Goal: Task Accomplishment & Management: Use online tool/utility

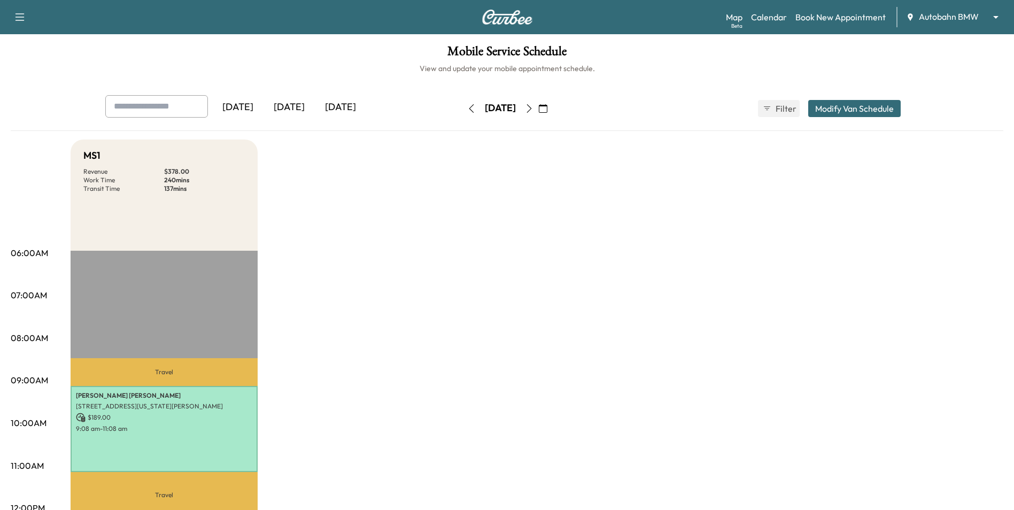
click at [538, 110] on button "button" at bounding box center [529, 108] width 18 height 17
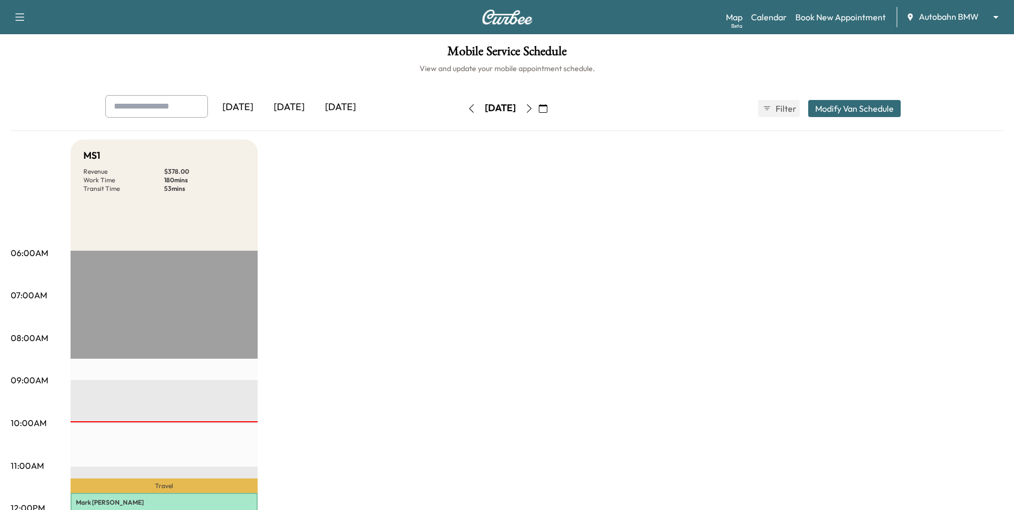
click at [538, 110] on button "button" at bounding box center [529, 108] width 18 height 17
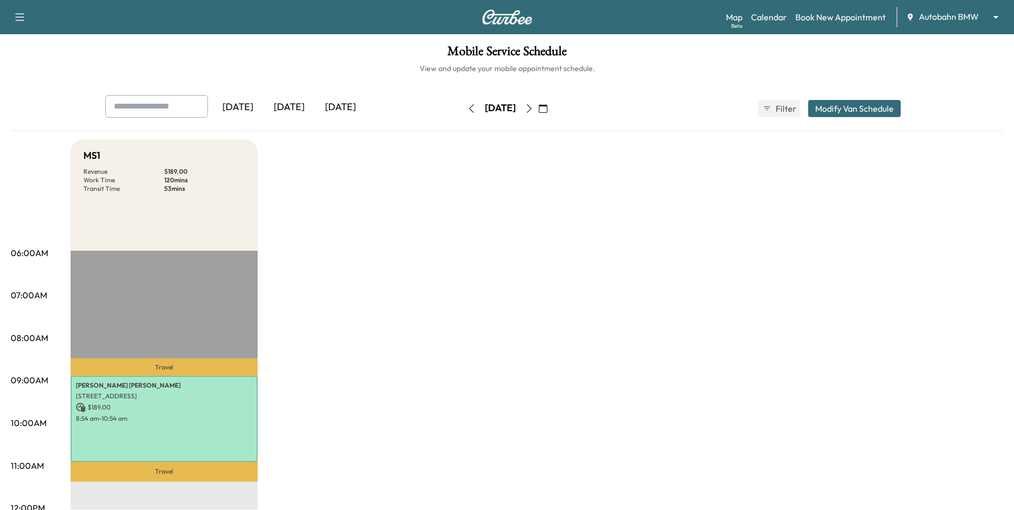
click at [467, 110] on icon "button" at bounding box center [471, 108] width 9 height 9
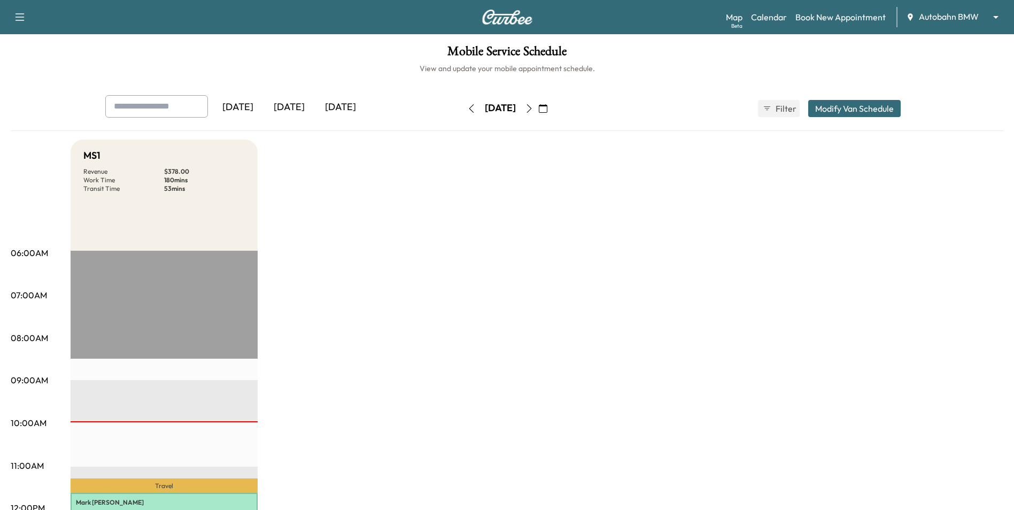
click at [976, 11] on body "Support Log Out Map Beta Calendar Book New Appointment Autobahn BMW ******** ​ …" at bounding box center [507, 255] width 1014 height 510
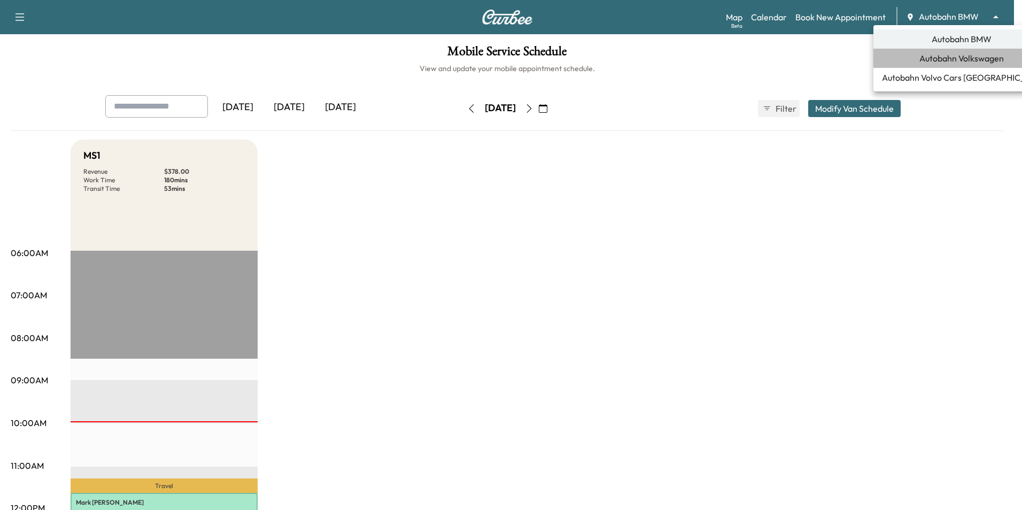
click at [983, 60] on span "Autobahn Volkswagen" at bounding box center [961, 58] width 84 height 13
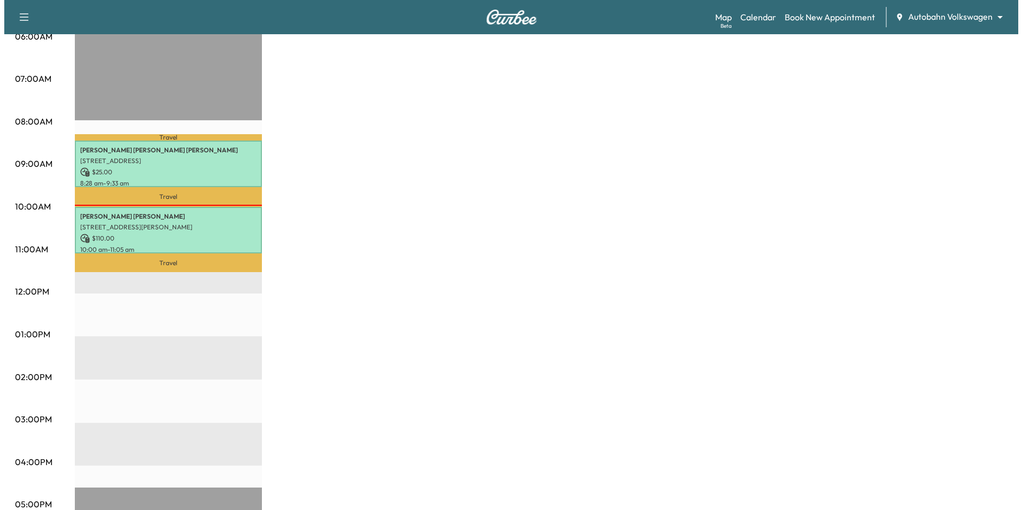
scroll to position [214, 0]
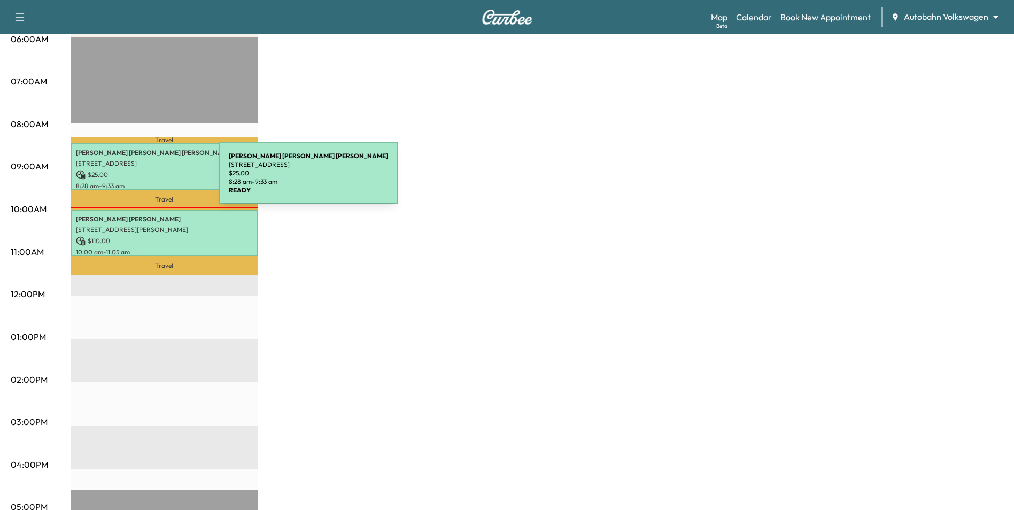
click at [139, 180] on div "[PERSON_NAME] [PERSON_NAME] [STREET_ADDRESS][PERSON_NAME] $ 25.00 8:28 am - 9:3…" at bounding box center [164, 166] width 187 height 47
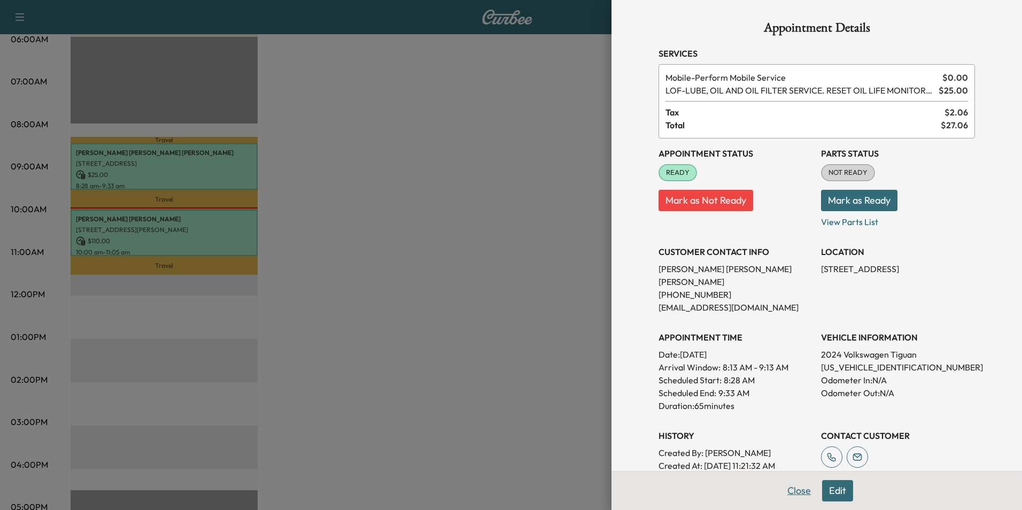
click at [789, 494] on button "Close" at bounding box center [798, 490] width 37 height 21
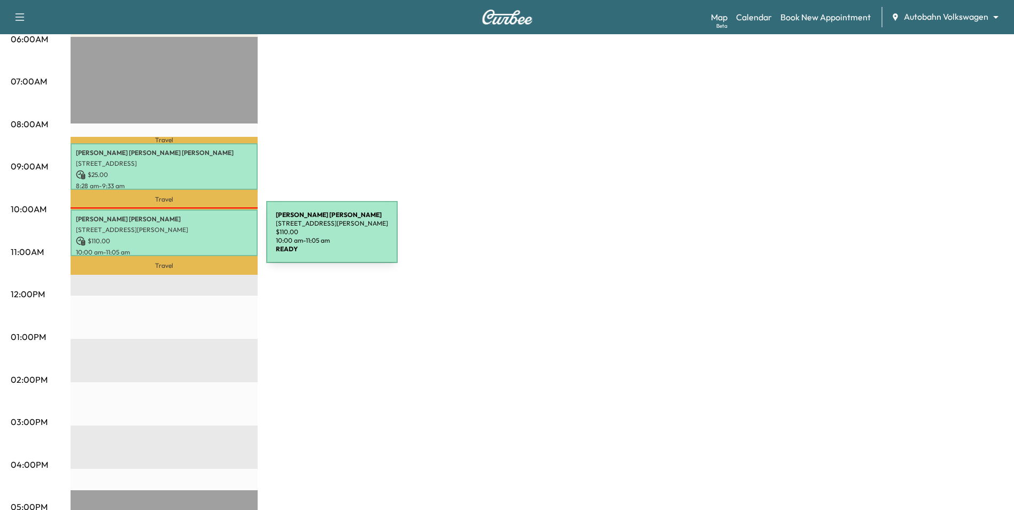
click at [186, 236] on p "$ 110.00" at bounding box center [164, 241] width 176 height 10
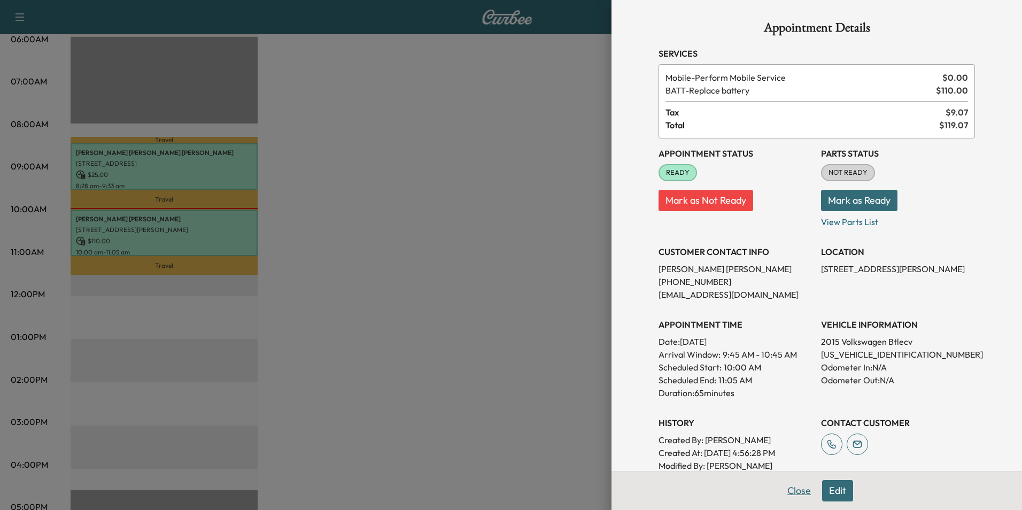
click at [794, 489] on button "Close" at bounding box center [798, 490] width 37 height 21
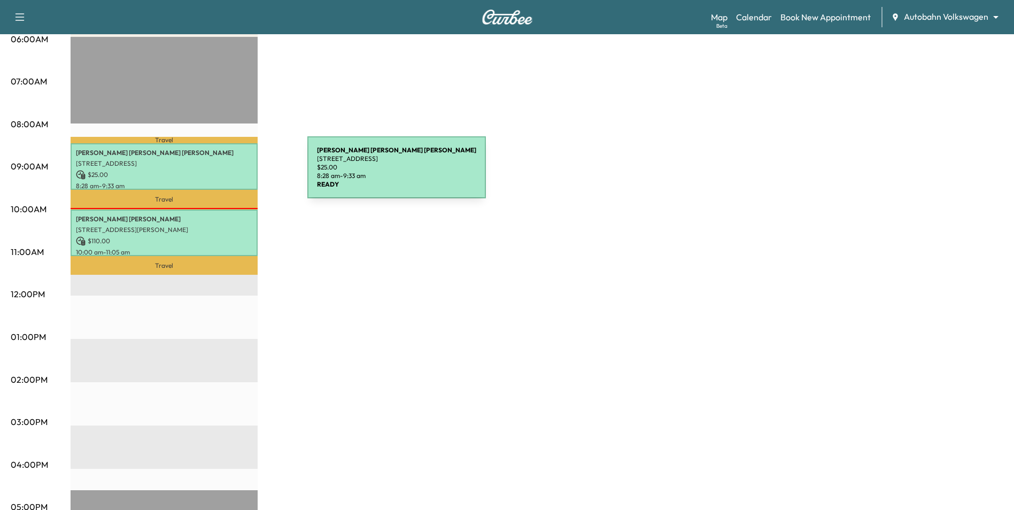
click at [227, 174] on p "$ 25.00" at bounding box center [164, 175] width 176 height 10
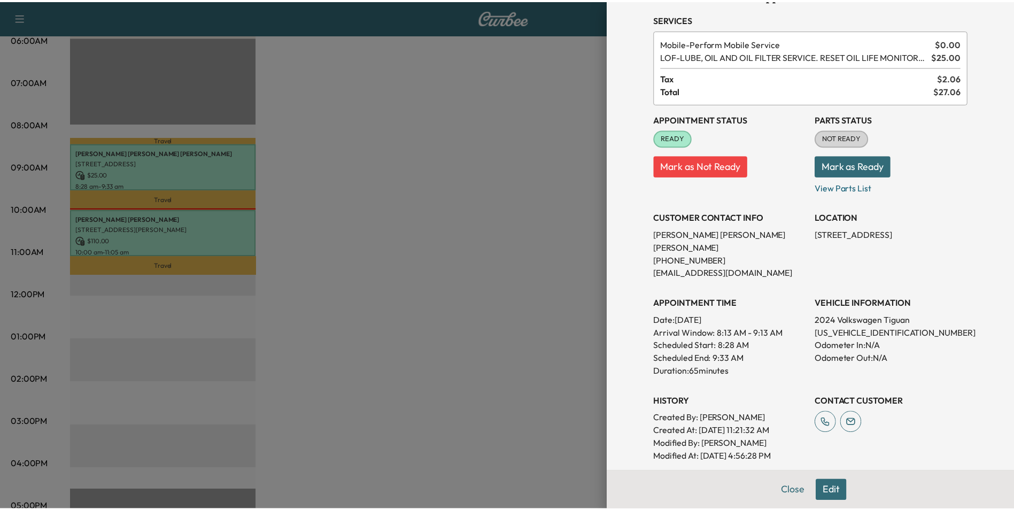
scroll to position [53, 0]
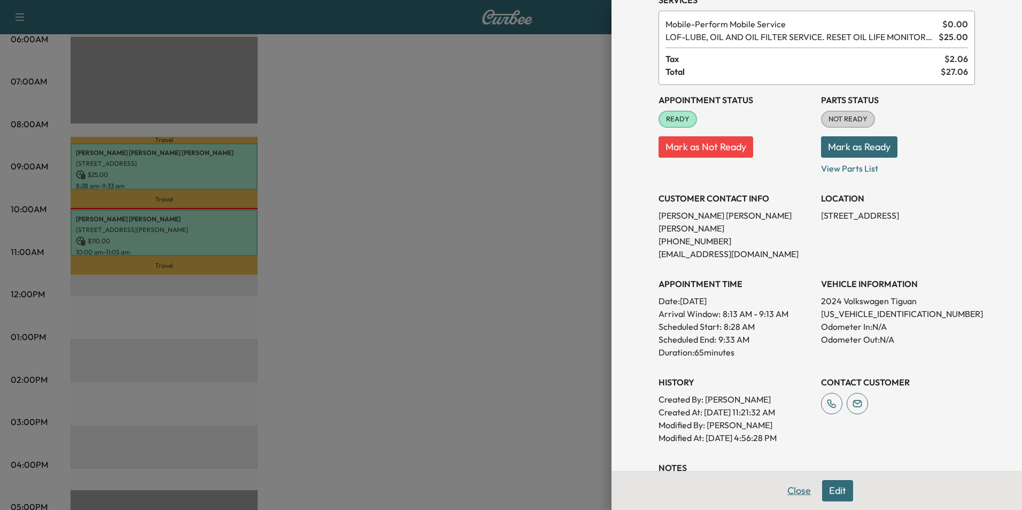
click at [796, 492] on button "Close" at bounding box center [798, 490] width 37 height 21
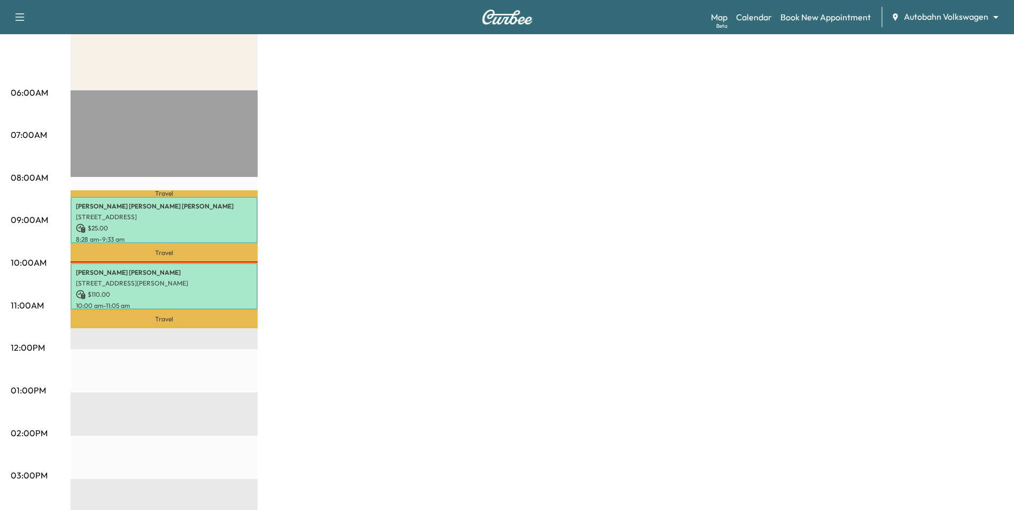
scroll to position [0, 0]
